Goal: Navigation & Orientation: Find specific page/section

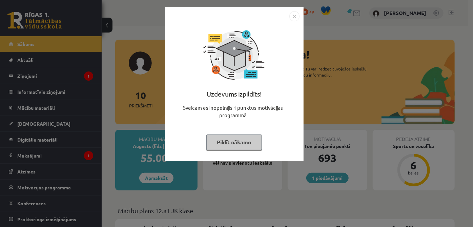
click at [239, 143] on button "Pildīt nākamo" at bounding box center [234, 143] width 56 height 16
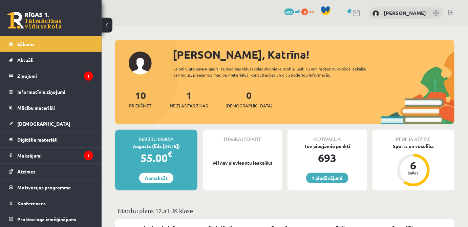
click at [249, 208] on p "Mācību plāns 12.a1 JK klase" at bounding box center [285, 210] width 334 height 9
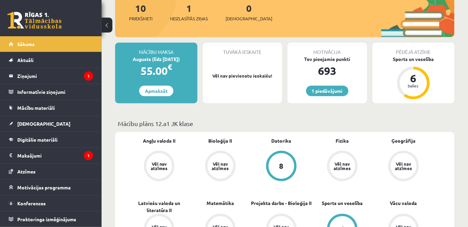
scroll to position [90, 0]
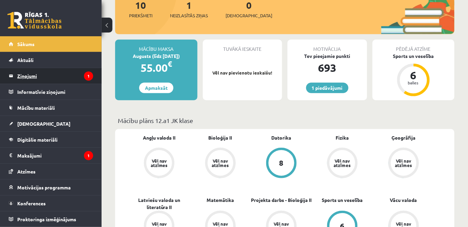
click at [49, 77] on legend "Ziņojumi 1" at bounding box center [55, 76] width 76 height 16
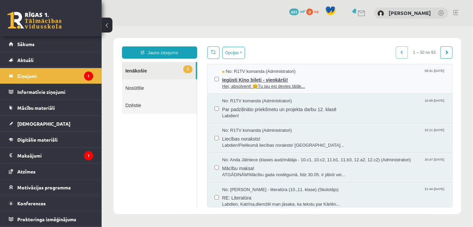
click at [310, 79] on span "Iegūsti Kino biļeti - vienkārši!" at bounding box center [334, 79] width 224 height 8
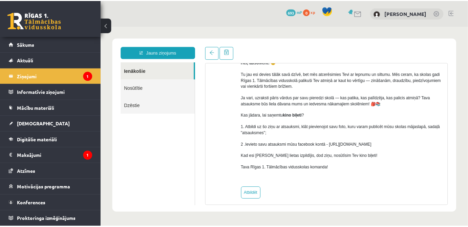
scroll to position [57, 0]
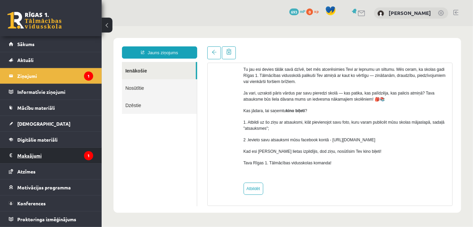
click at [50, 153] on legend "Maksājumi 1" at bounding box center [55, 156] width 76 height 16
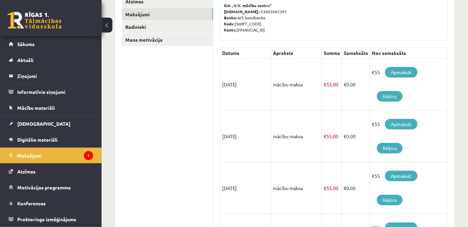
scroll to position [116, 0]
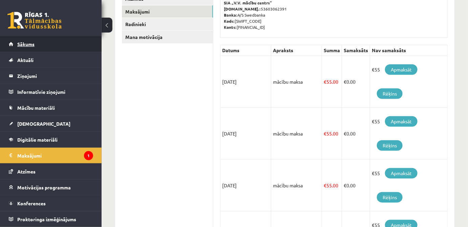
click at [38, 49] on link "Sākums" at bounding box center [51, 44] width 84 height 16
